Goal: Transaction & Acquisition: Download file/media

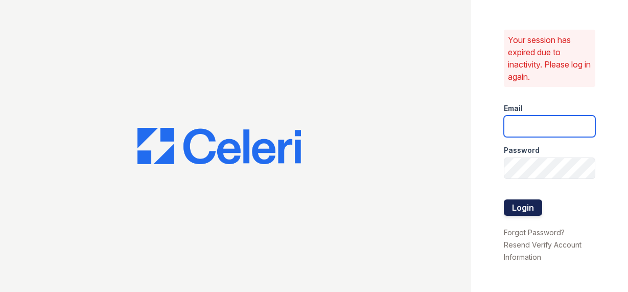
type input "[EMAIL_ADDRESS][DOMAIN_NAME]"
click at [527, 210] on button "Login" at bounding box center [522, 207] width 38 height 16
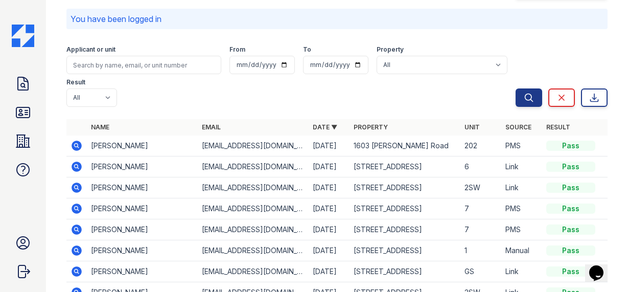
scroll to position [35, 0]
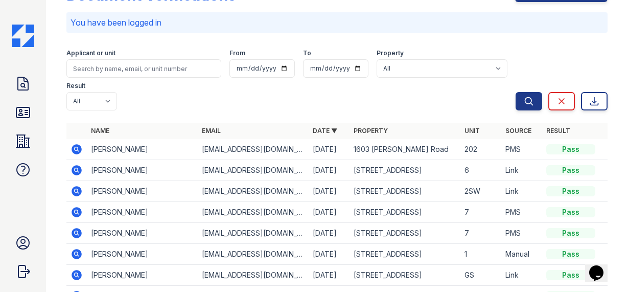
click at [75, 189] on icon at bounding box center [76, 190] width 3 height 3
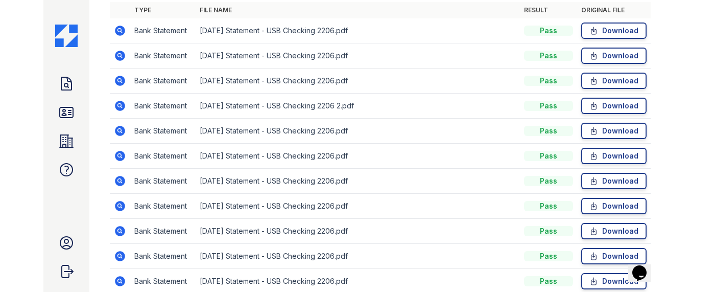
scroll to position [339, 0]
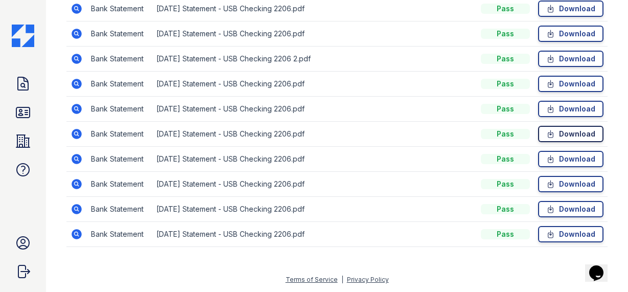
click at [550, 132] on icon at bounding box center [550, 133] width 5 height 7
drag, startPoint x: 208, startPoint y: 36, endPoint x: 379, endPoint y: 15, distance: 172.3
click at [379, 15] on tbody "Bank Statement [DATE] Statement - USB Checking 2206.pdf Pass Download Bank Stat…" at bounding box center [336, 108] width 541 height 275
click at [581, 33] on link "Download" at bounding box center [570, 34] width 65 height 16
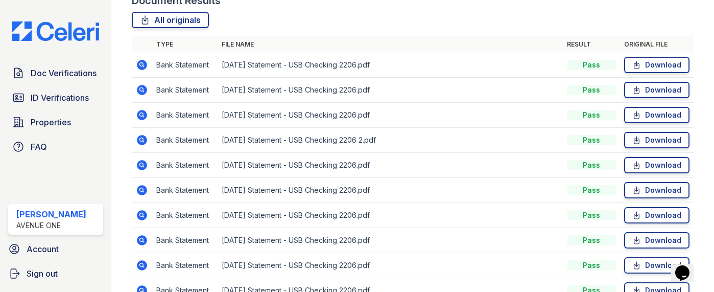
scroll to position [256, 0]
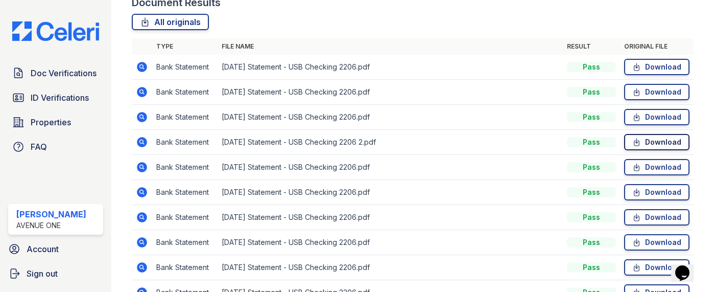
click at [627, 146] on link "Download" at bounding box center [656, 142] width 65 height 16
click at [627, 169] on link "Download" at bounding box center [656, 167] width 65 height 16
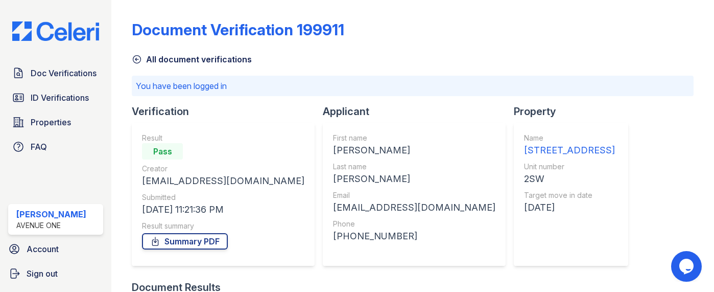
scroll to position [368, 0]
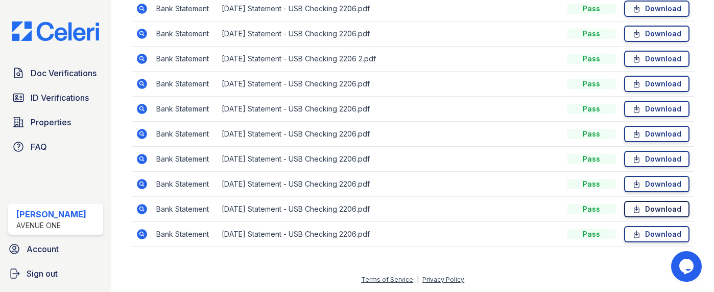
click at [670, 209] on link "Download" at bounding box center [656, 209] width 65 height 16
click at [376, 78] on td "[DATE] Statement - USB Checking 2206.pdf" at bounding box center [390, 83] width 345 height 25
click at [648, 84] on link "Download" at bounding box center [656, 84] width 65 height 16
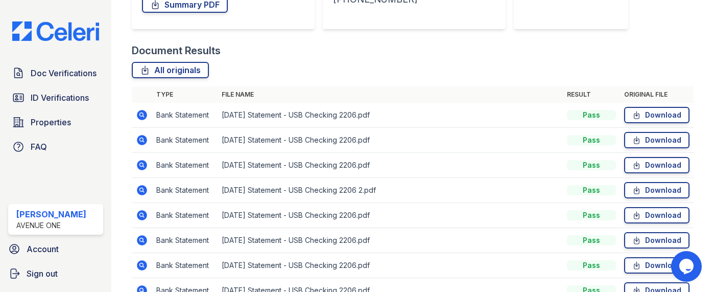
scroll to position [233, 0]
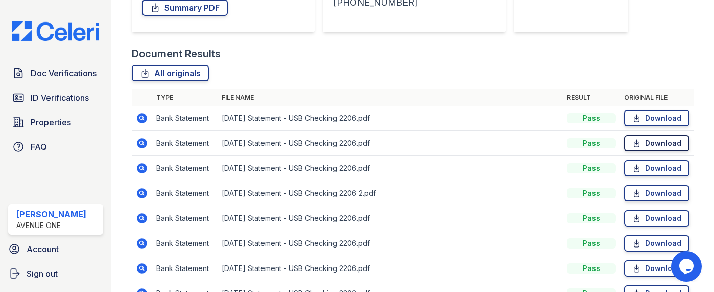
click at [669, 143] on link "Download" at bounding box center [656, 143] width 65 height 16
click at [669, 113] on link "Download" at bounding box center [656, 118] width 65 height 16
